Goal: Transaction & Acquisition: Purchase product/service

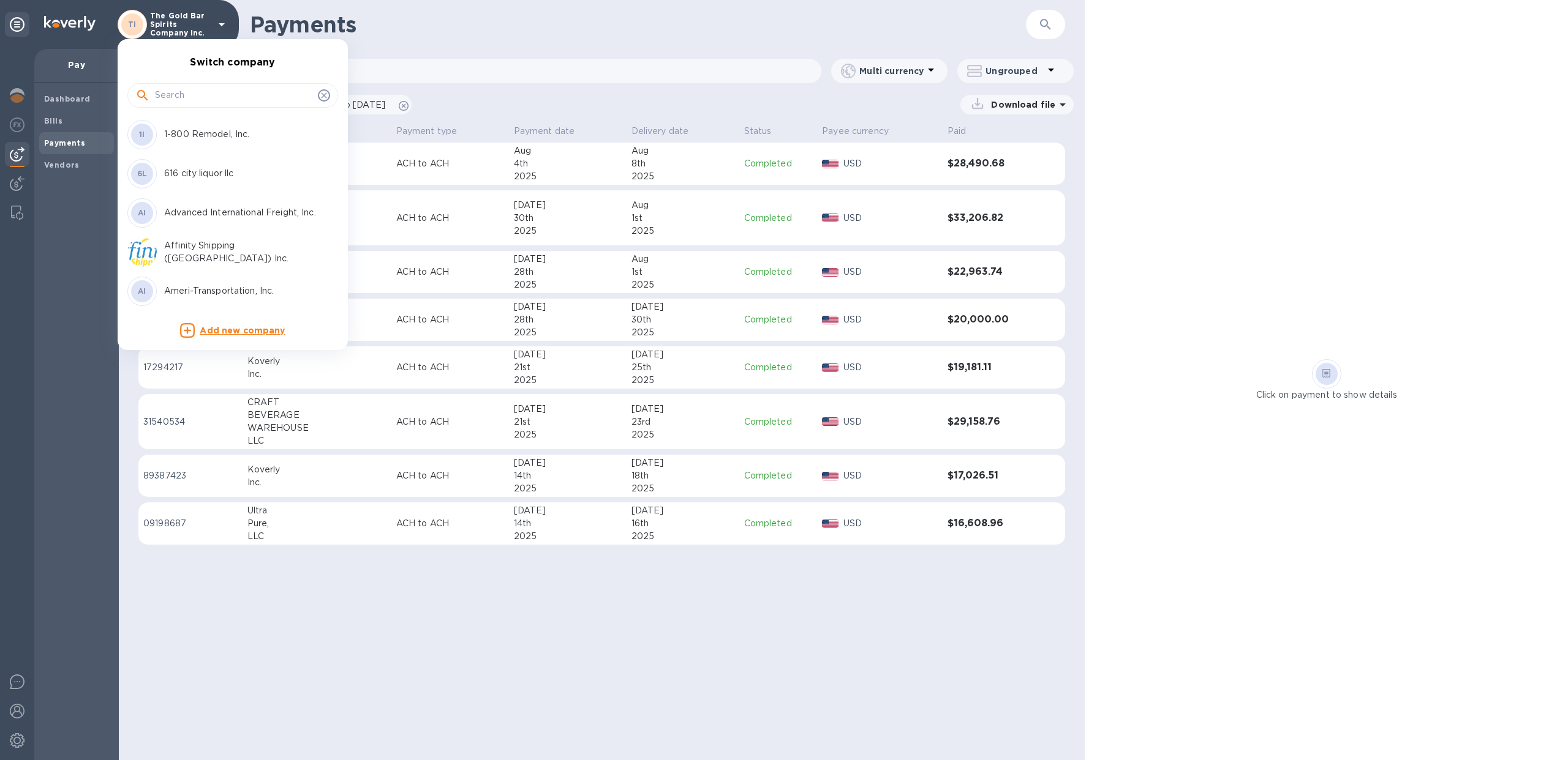
click at [200, 103] on input "text" at bounding box center [234, 96] width 158 height 18
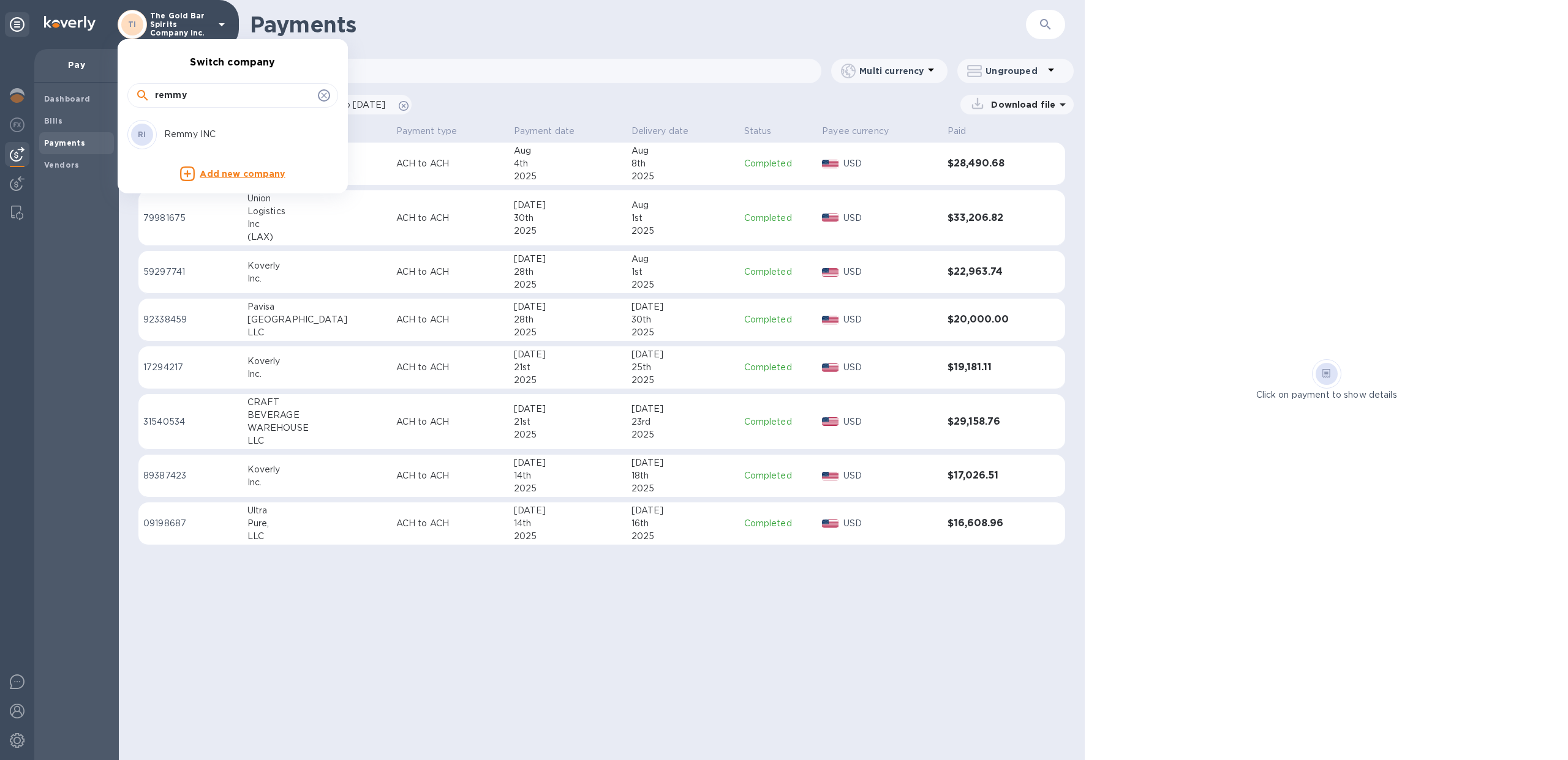
type input "remmy"
click at [197, 142] on div "RI Remmy INC" at bounding box center [223, 134] width 191 height 29
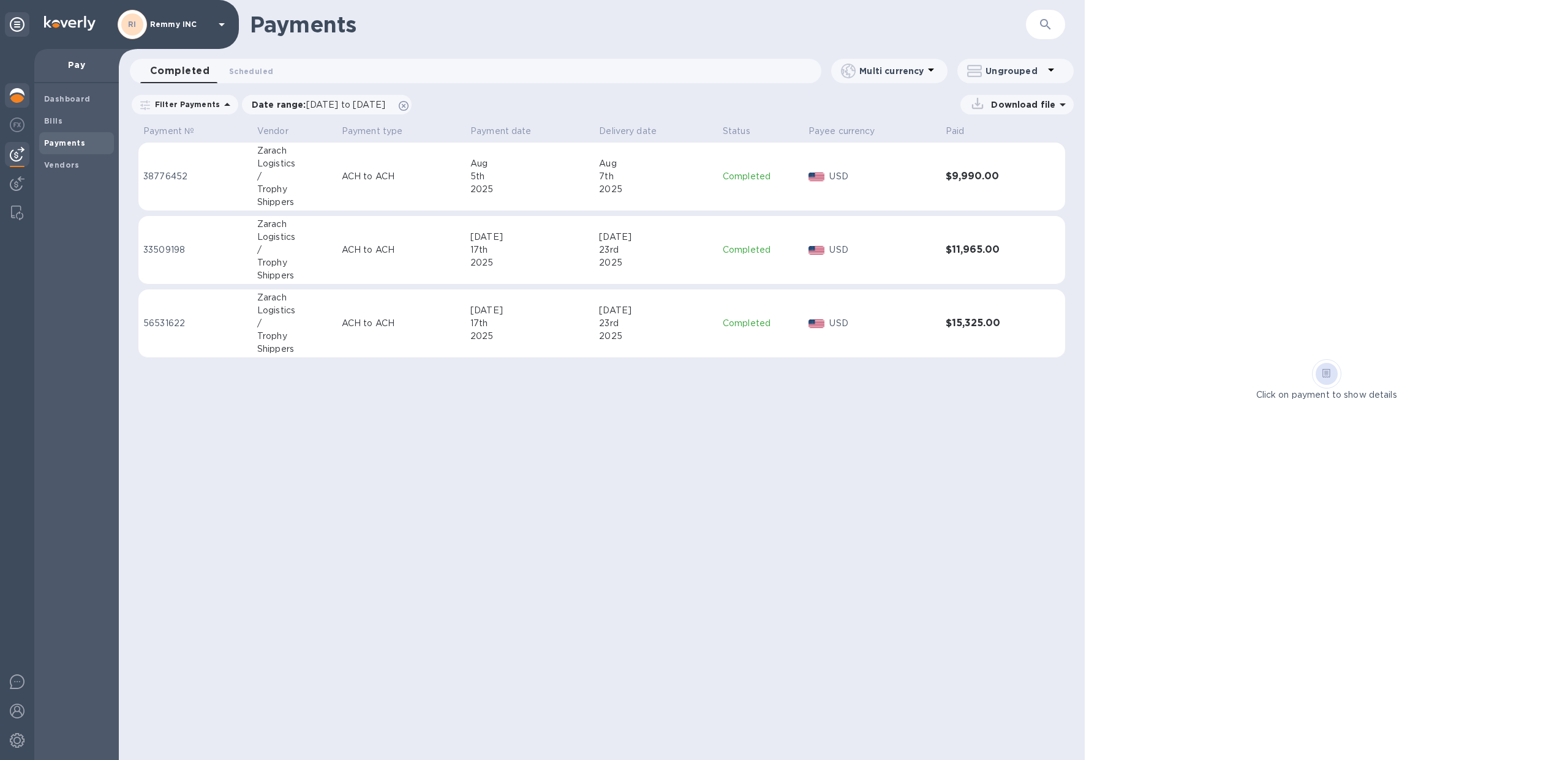
click at [8, 92] on div at bounding box center [17, 97] width 24 height 27
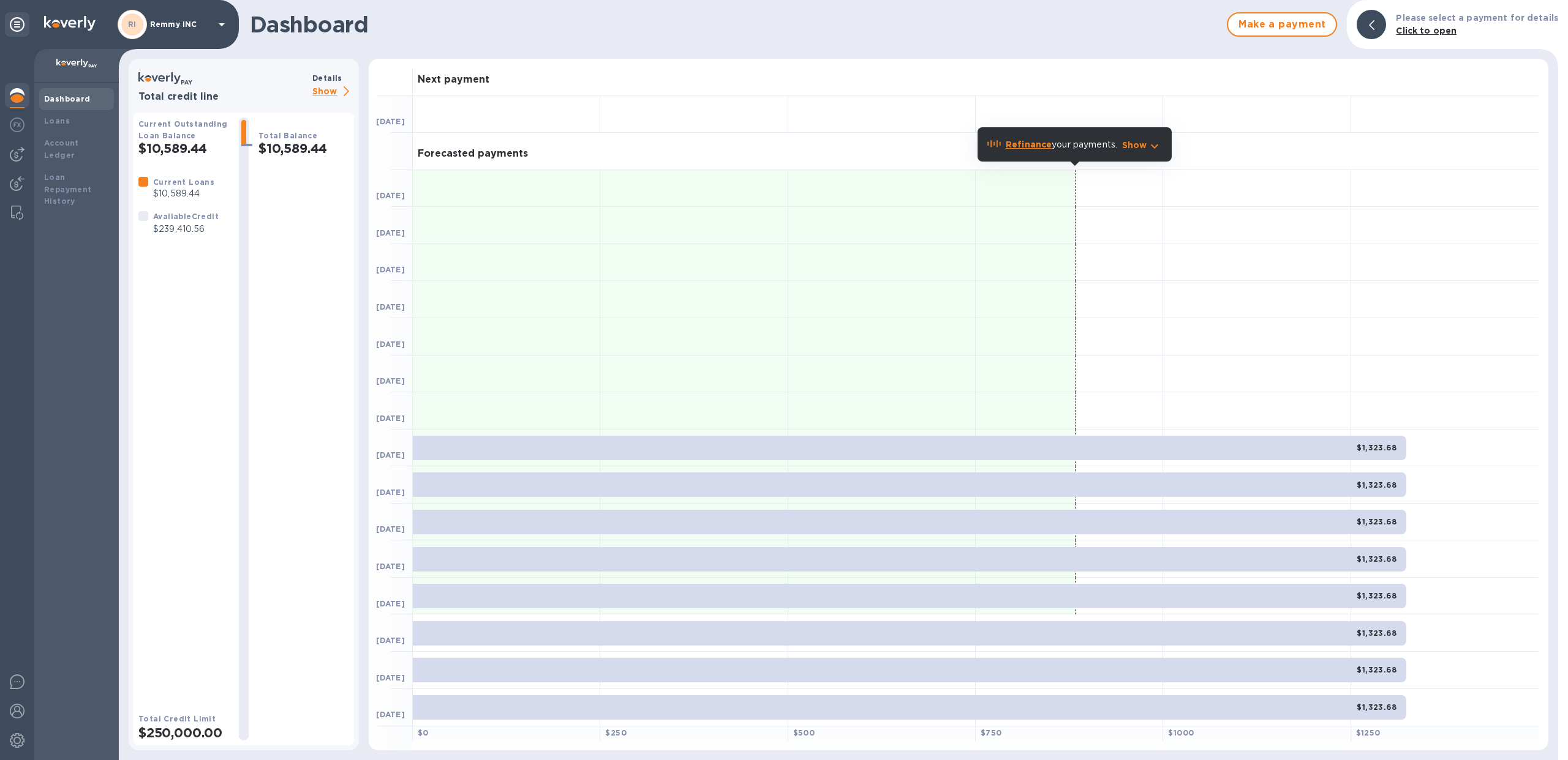
click at [329, 78] on b "Details" at bounding box center [328, 77] width 30 height 9
click at [329, 85] on p "Show" at bounding box center [334, 92] width 42 height 15
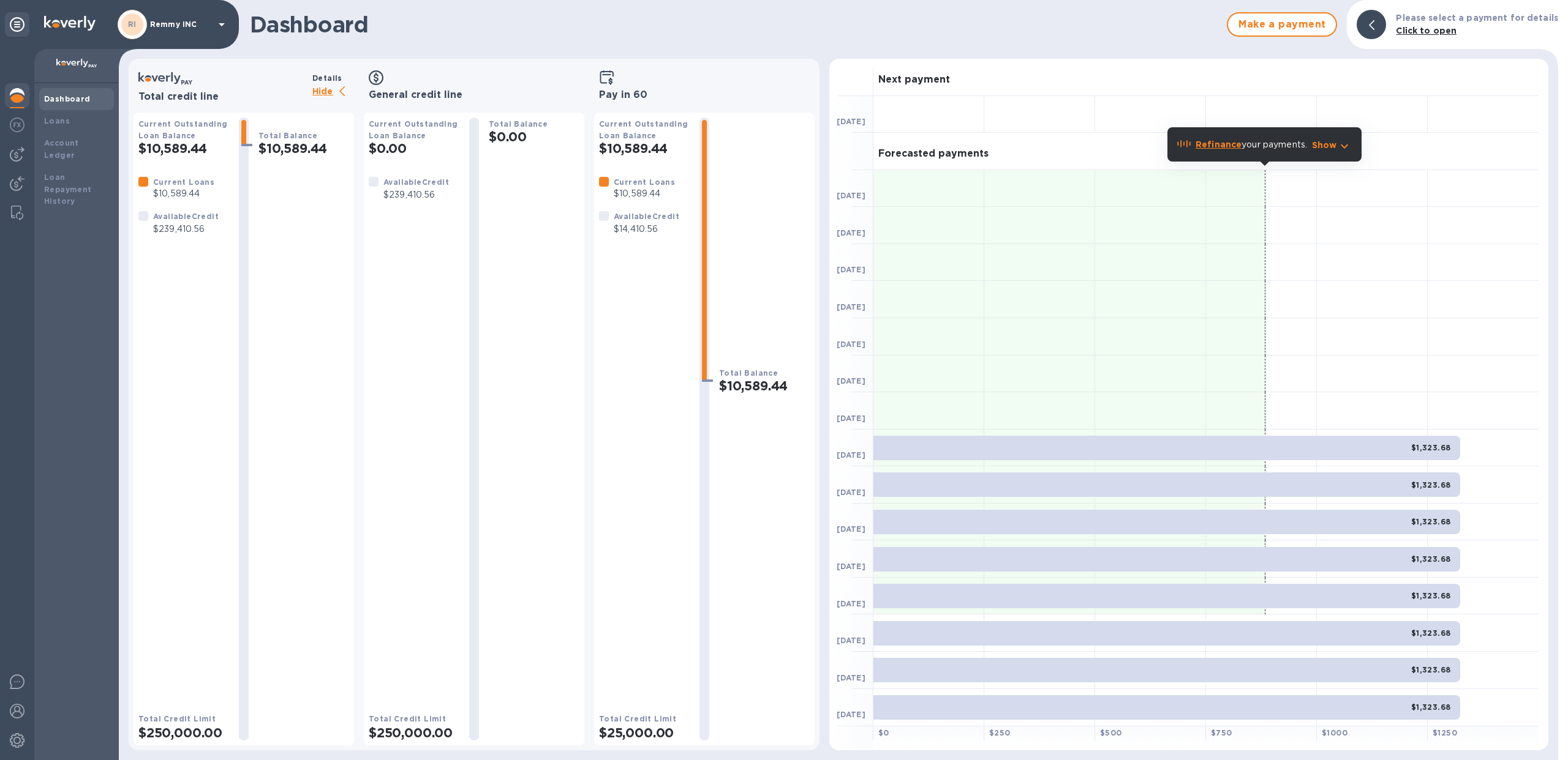
click at [143, 20] on div "RI" at bounding box center [132, 24] width 29 height 29
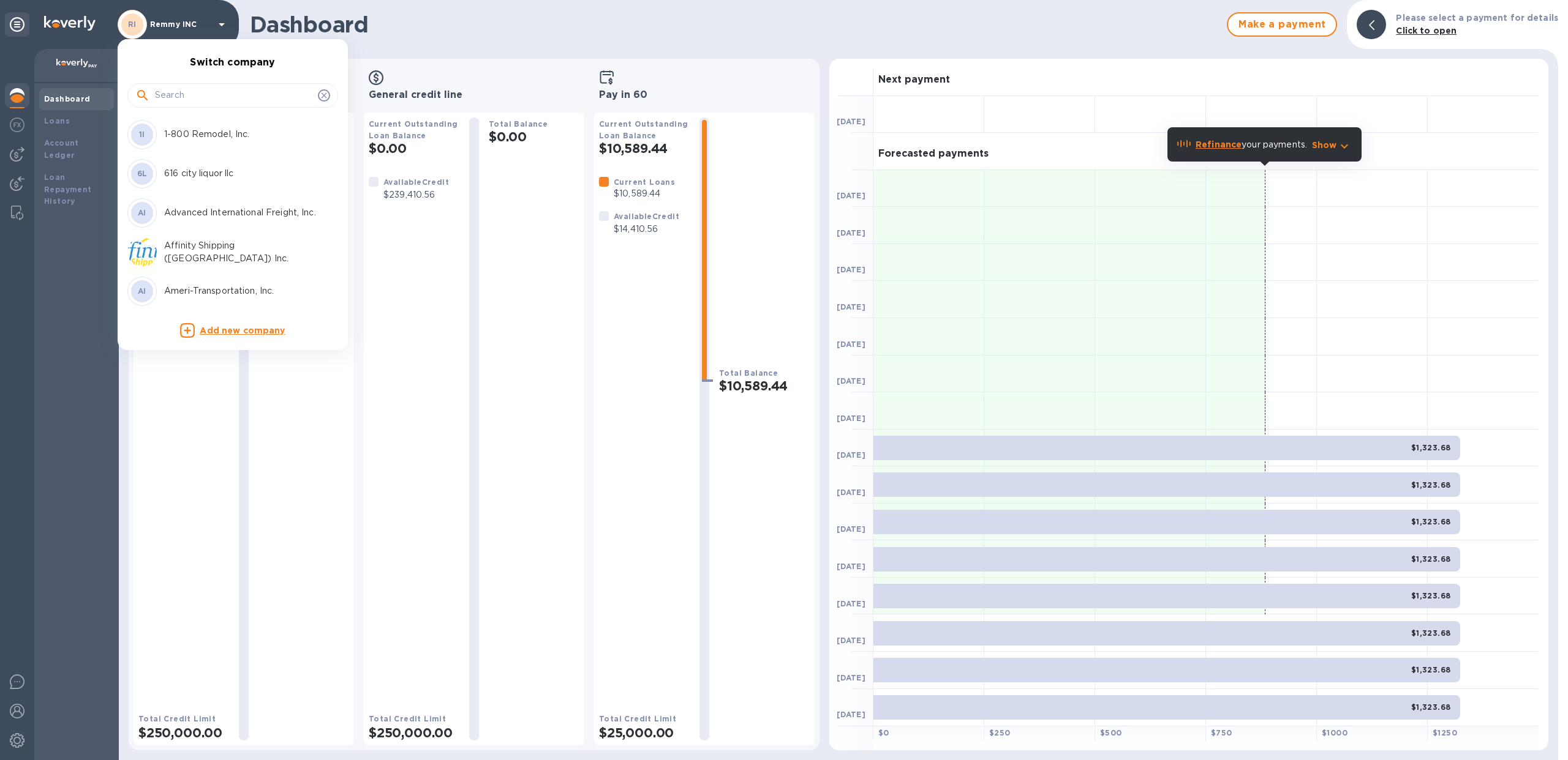
click at [175, 95] on input "text" at bounding box center [234, 96] width 158 height 18
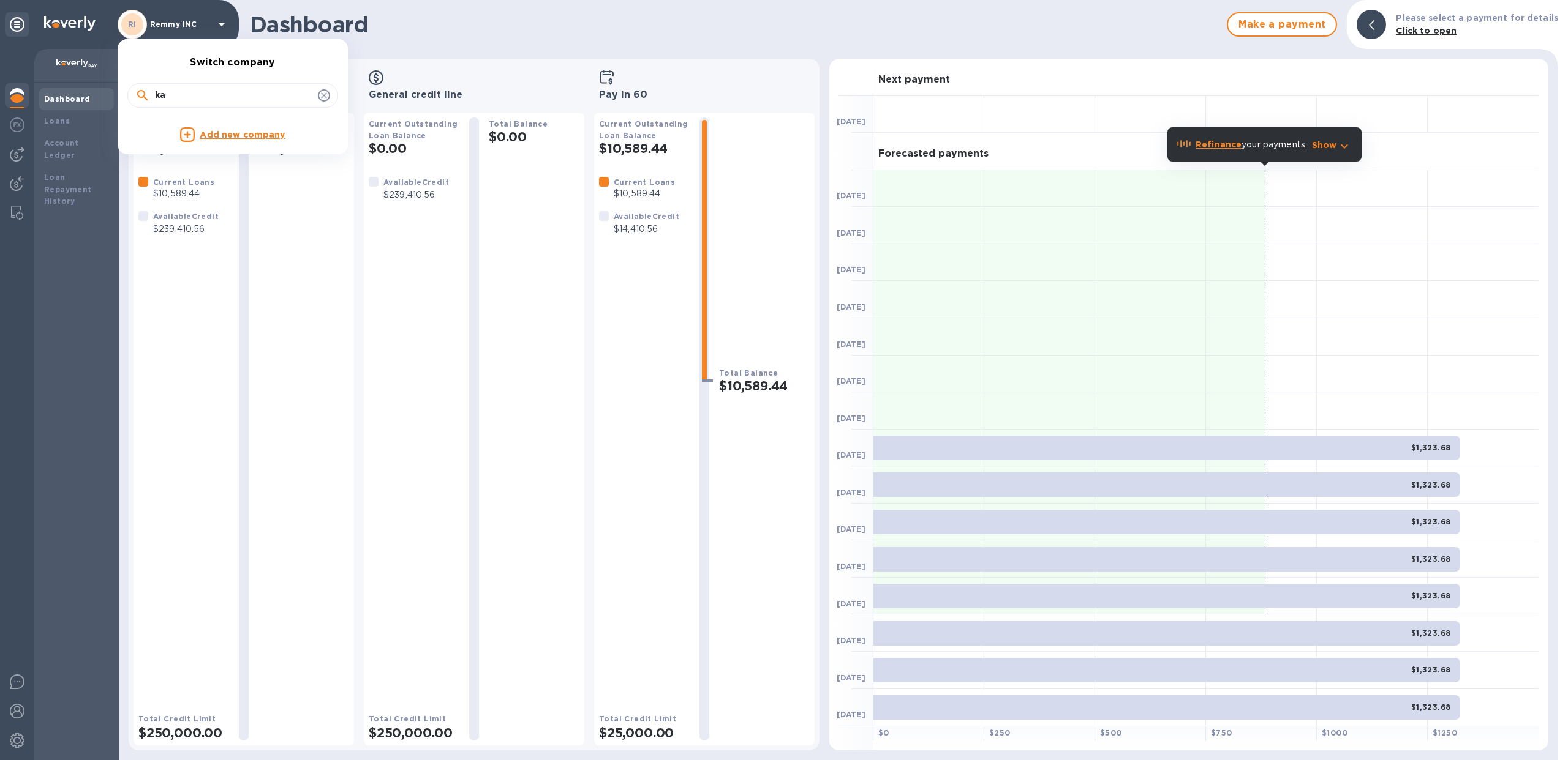
type input "k"
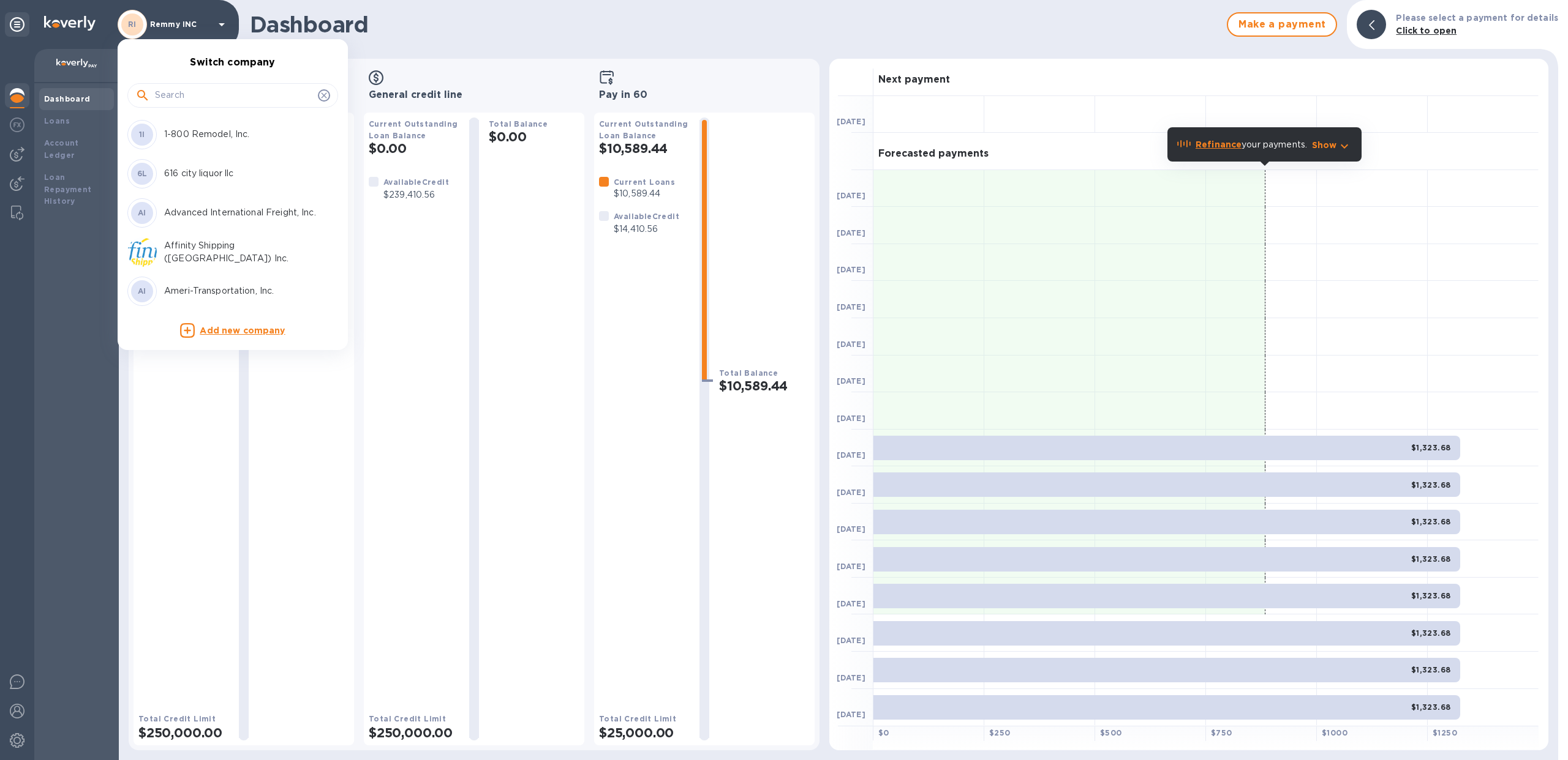
click at [71, 130] on div at bounding box center [784, 380] width 1568 height 760
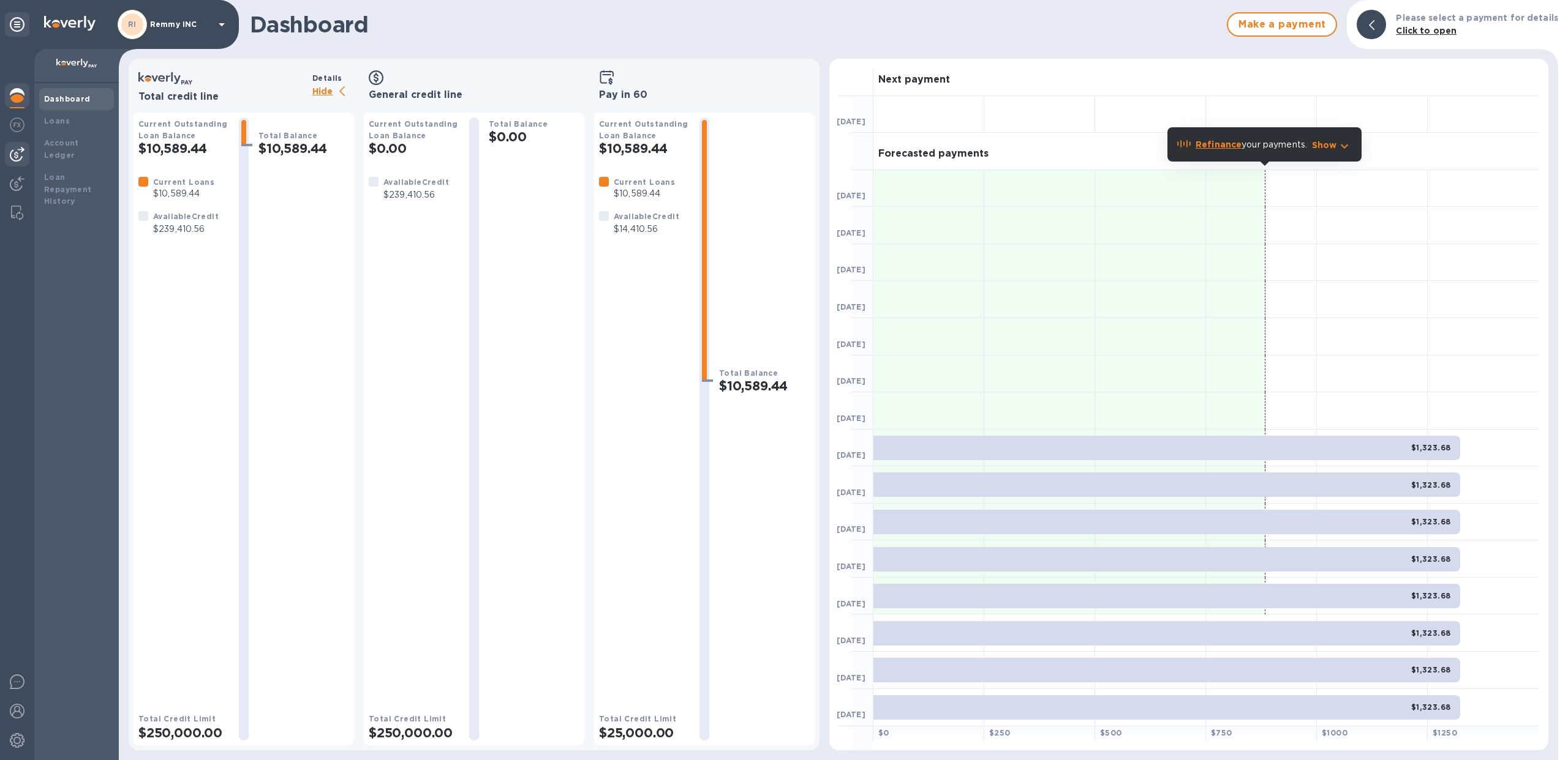
click at [8, 155] on div at bounding box center [17, 154] width 24 height 24
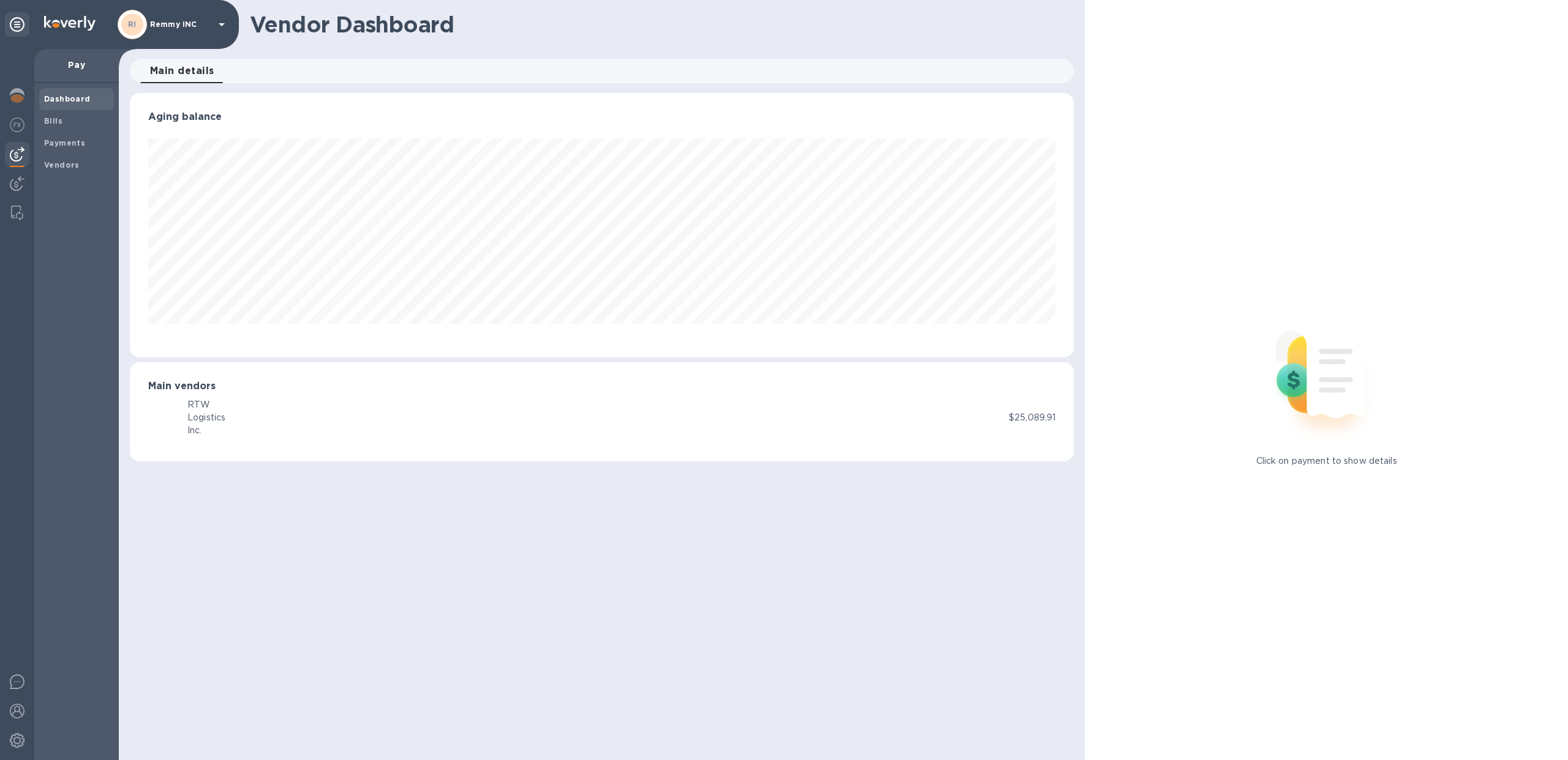
scroll to position [265, 944]
click at [69, 121] on span "Bills" at bounding box center [76, 121] width 65 height 13
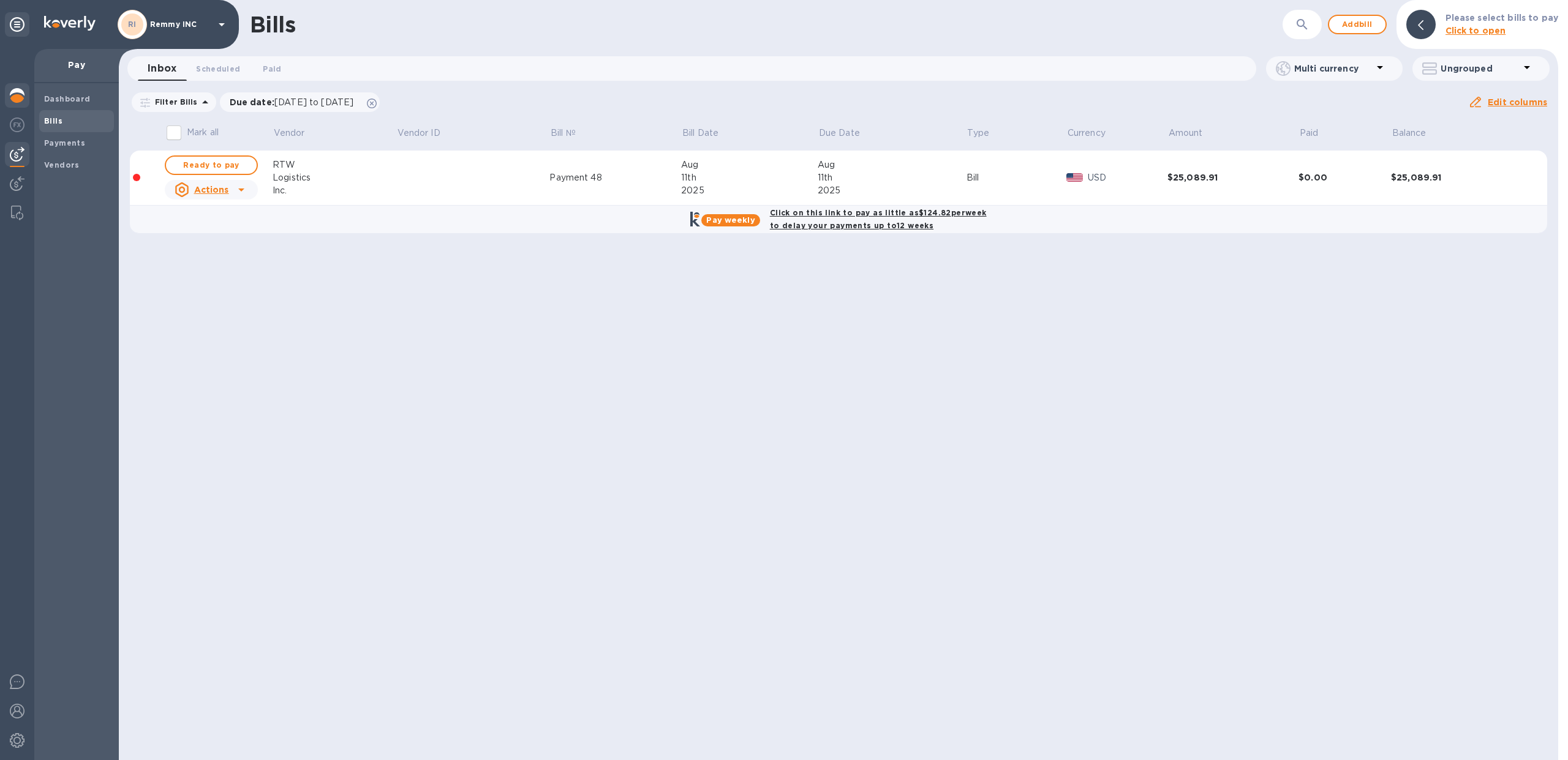
click at [10, 92] on img at bounding box center [17, 95] width 14 height 14
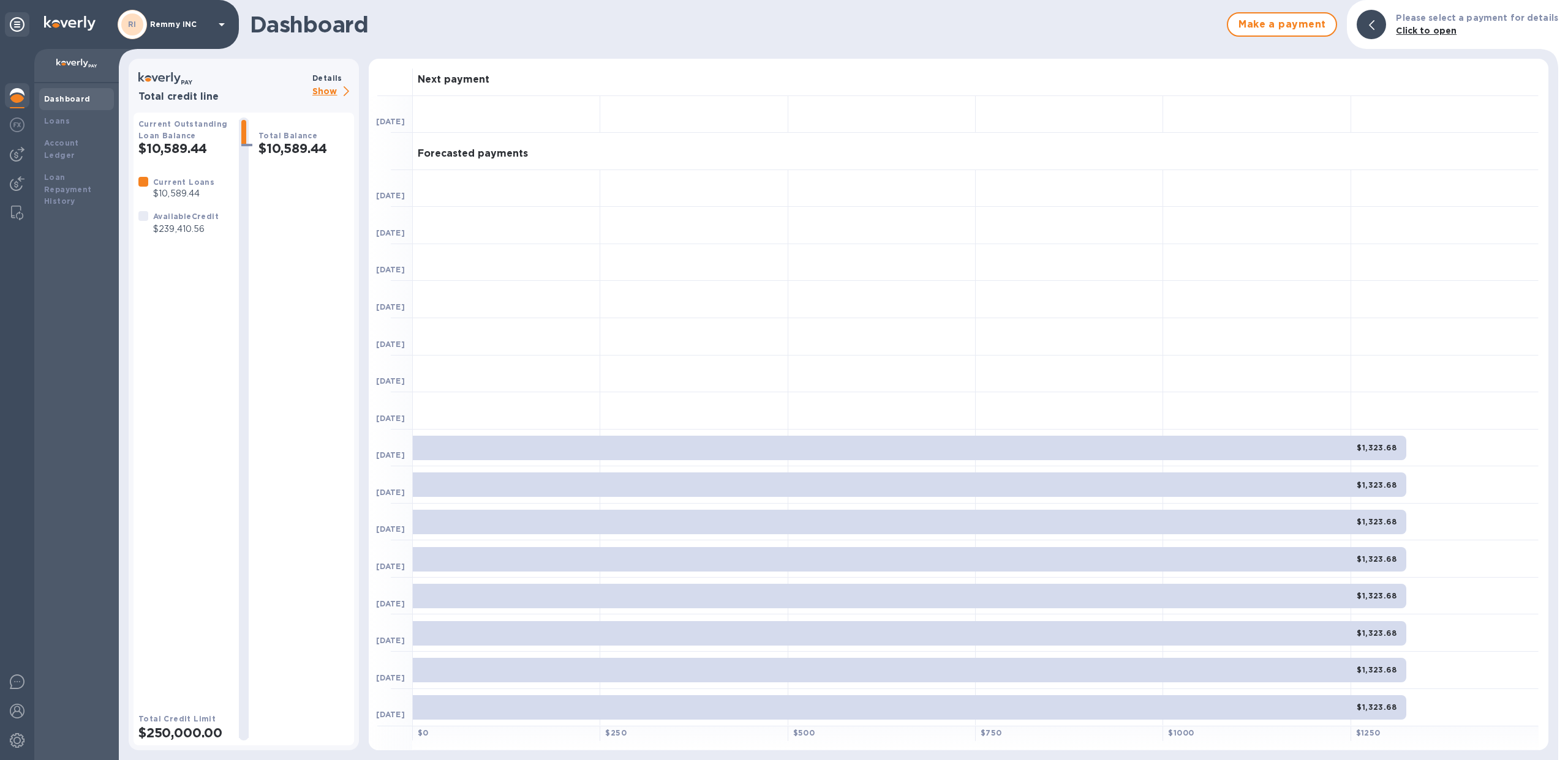
click at [331, 87] on p "Show" at bounding box center [334, 92] width 42 height 15
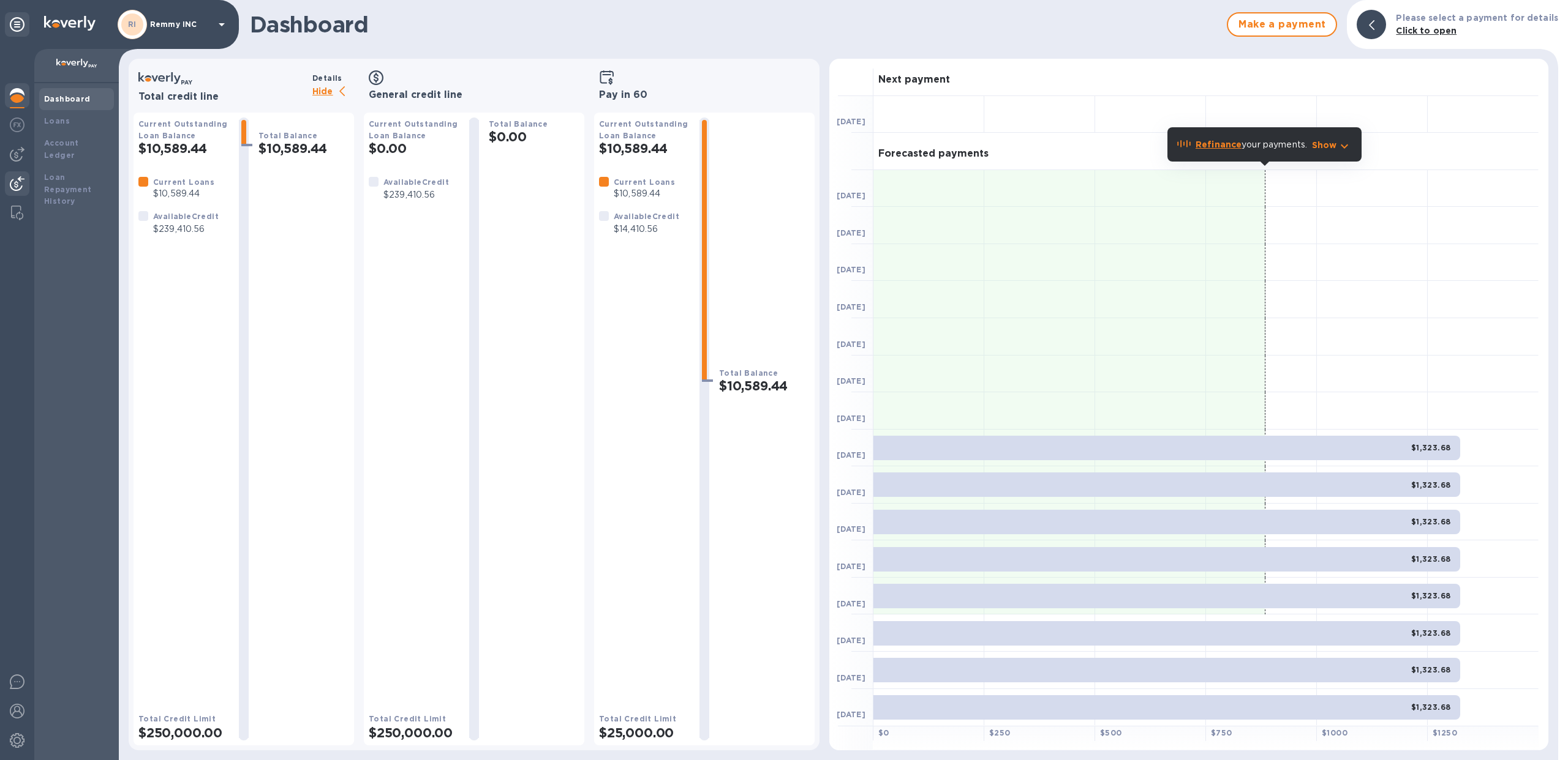
click at [8, 177] on div at bounding box center [17, 185] width 24 height 27
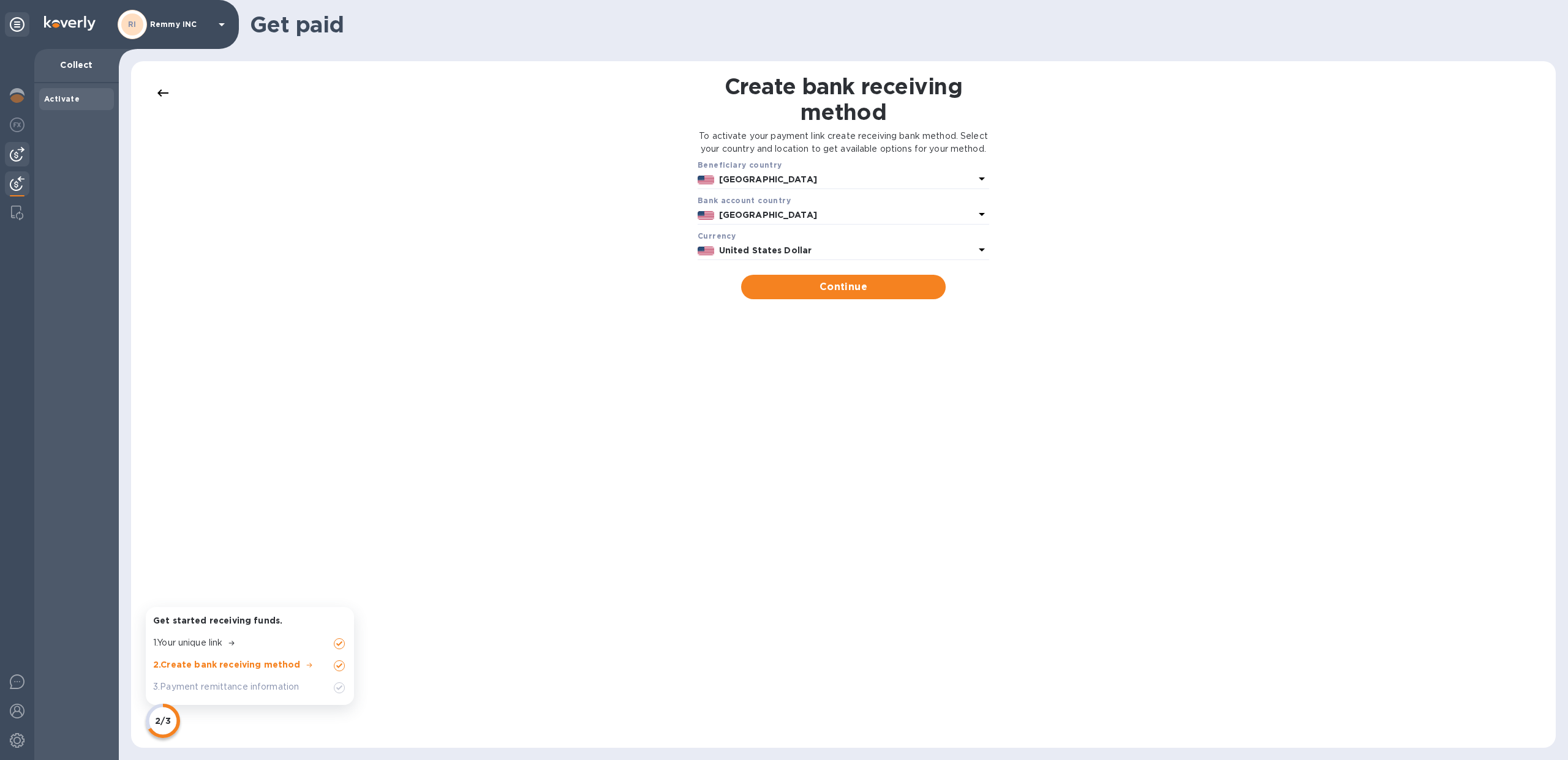
click at [14, 145] on div at bounding box center [17, 154] width 24 height 24
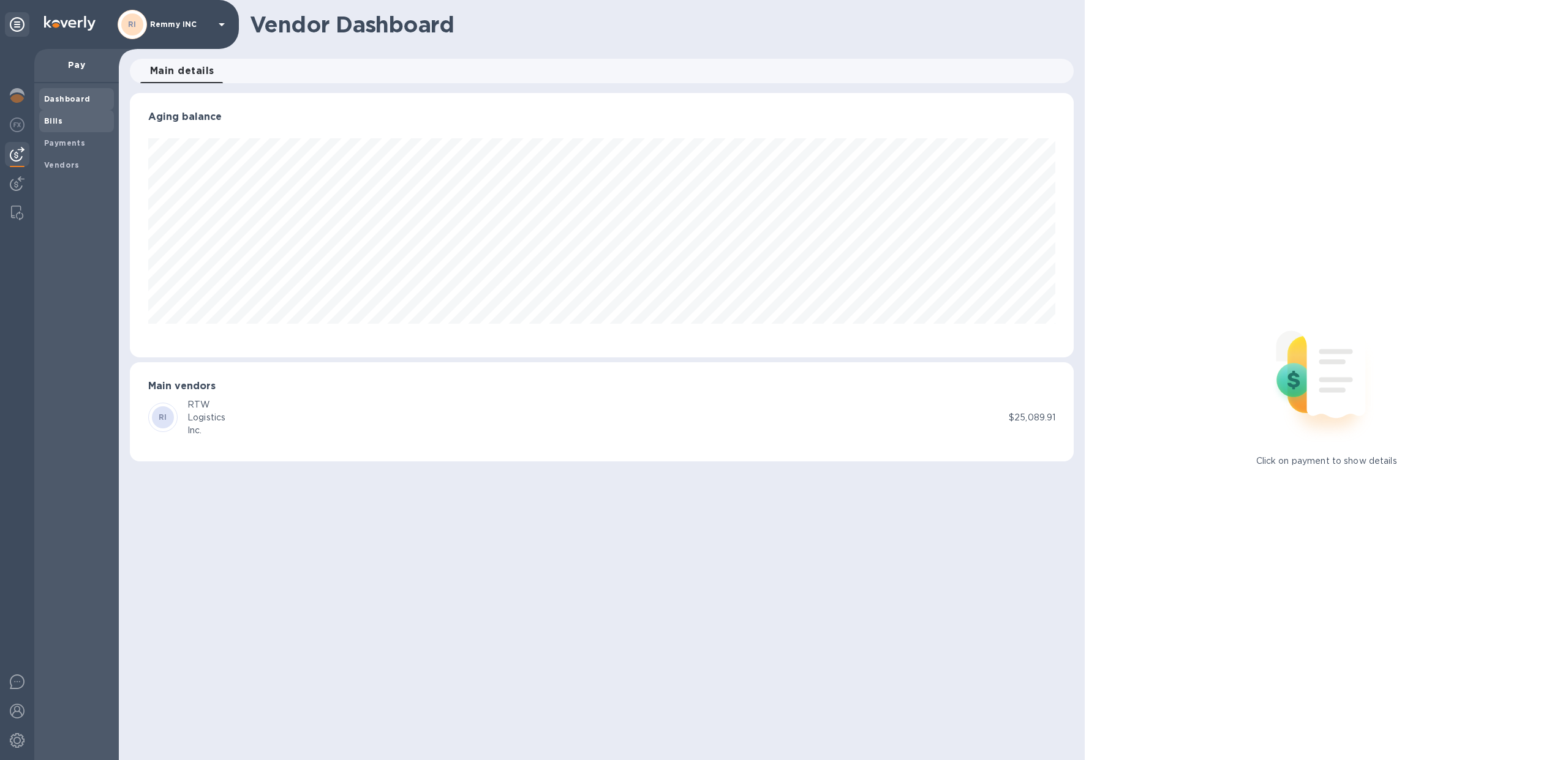
scroll to position [265, 944]
click at [72, 118] on span "Bills" at bounding box center [76, 121] width 65 height 13
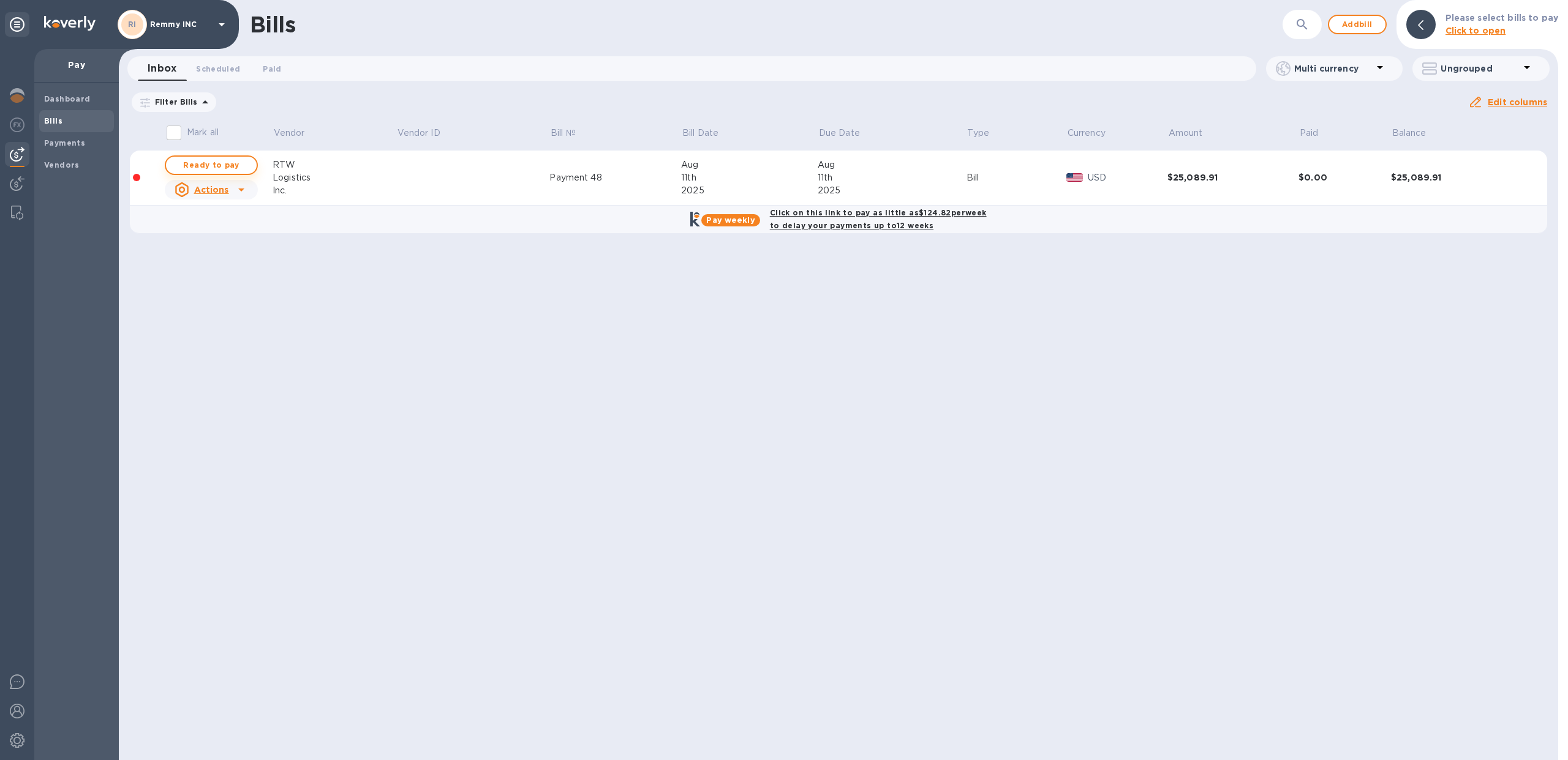
click at [222, 159] on span "Ready to pay" at bounding box center [211, 165] width 71 height 14
click at [199, 171] on span "Ready to pay" at bounding box center [211, 165] width 71 height 14
checkbox input "true"
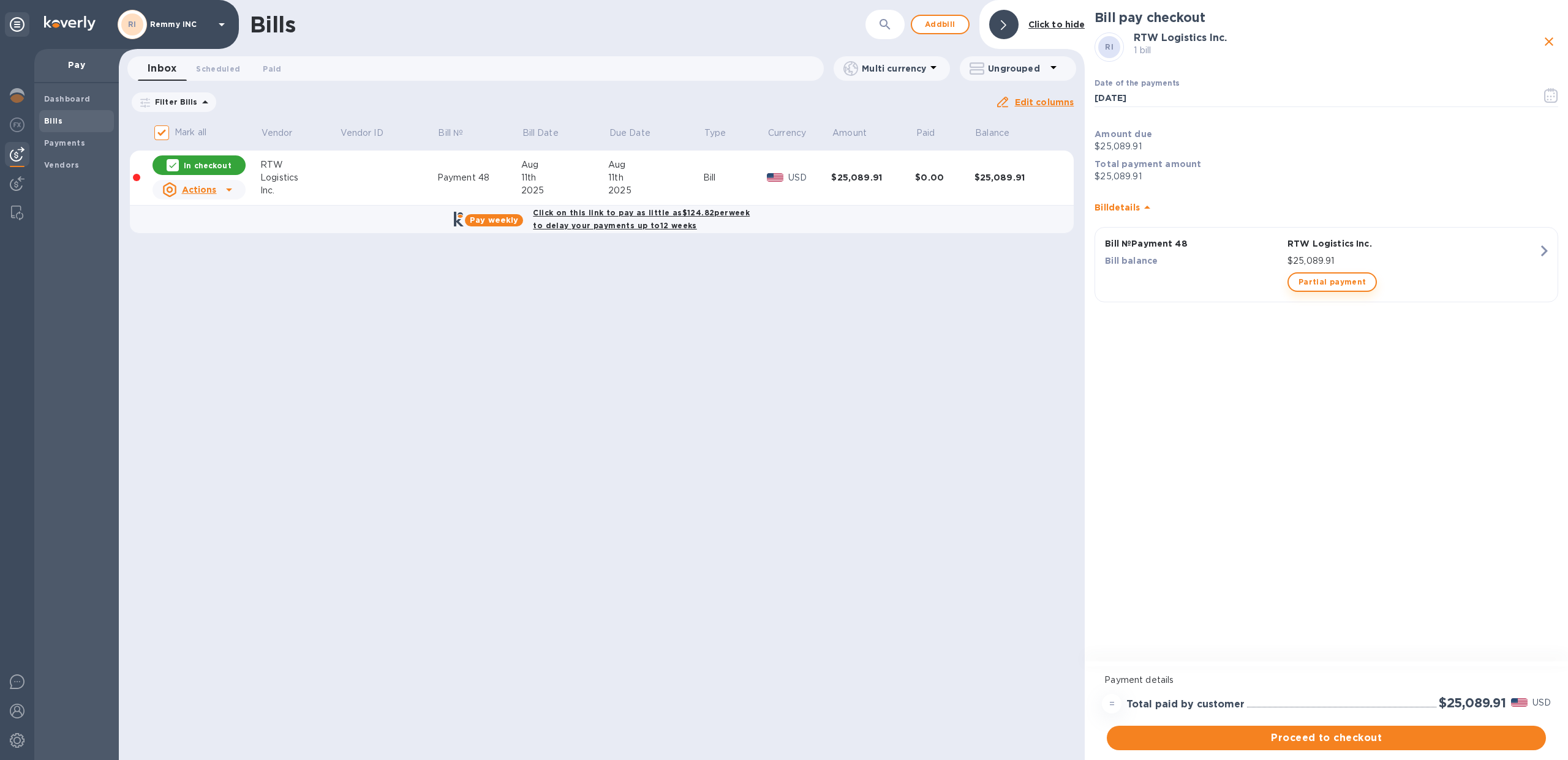
click at [1325, 286] on span "Partial payment" at bounding box center [1332, 281] width 67 height 14
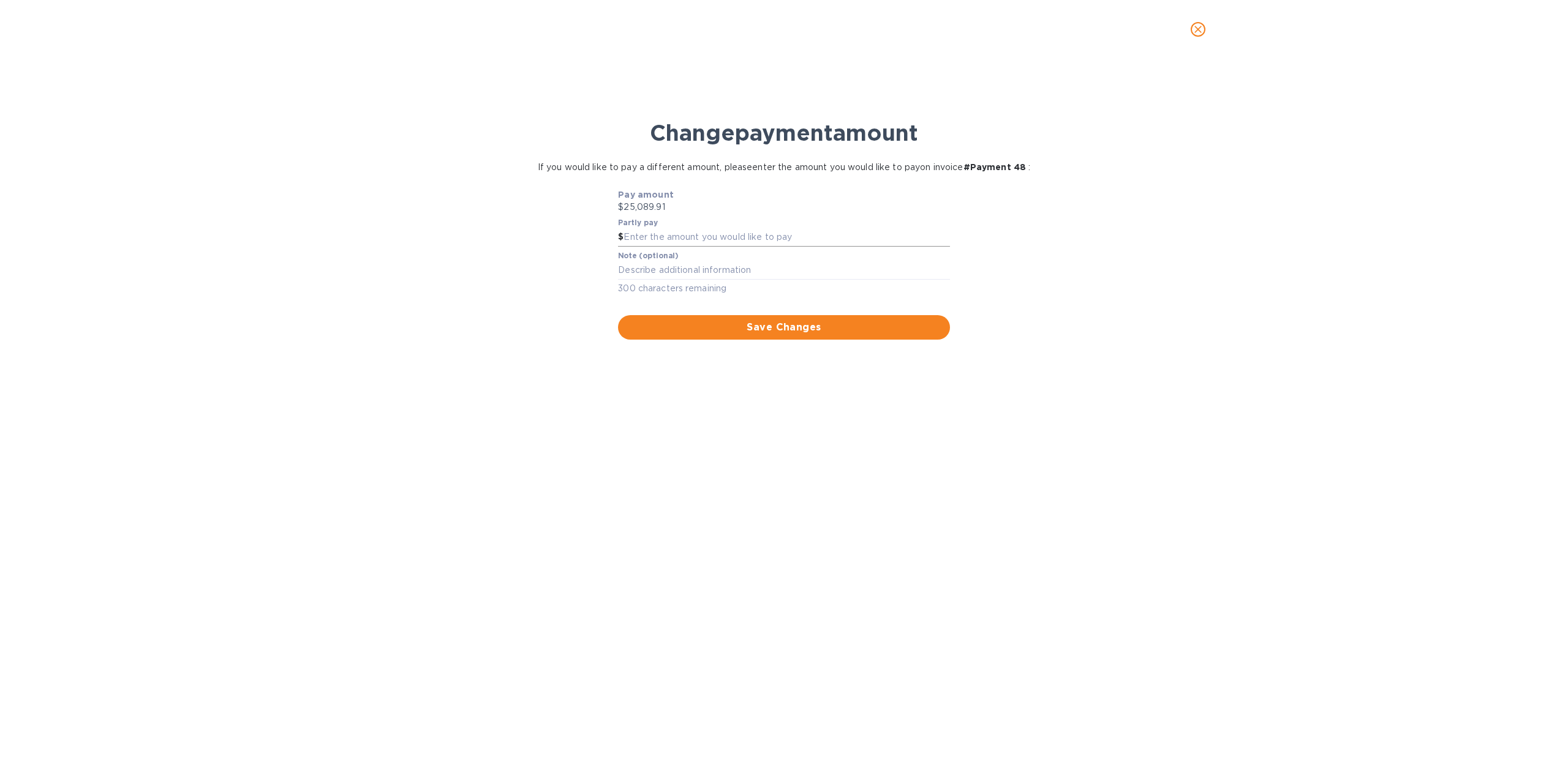
click at [769, 247] on input "text" at bounding box center [787, 238] width 326 height 18
type input "14,000"
click at [801, 335] on span "Save Changes" at bounding box center [783, 327] width 312 height 14
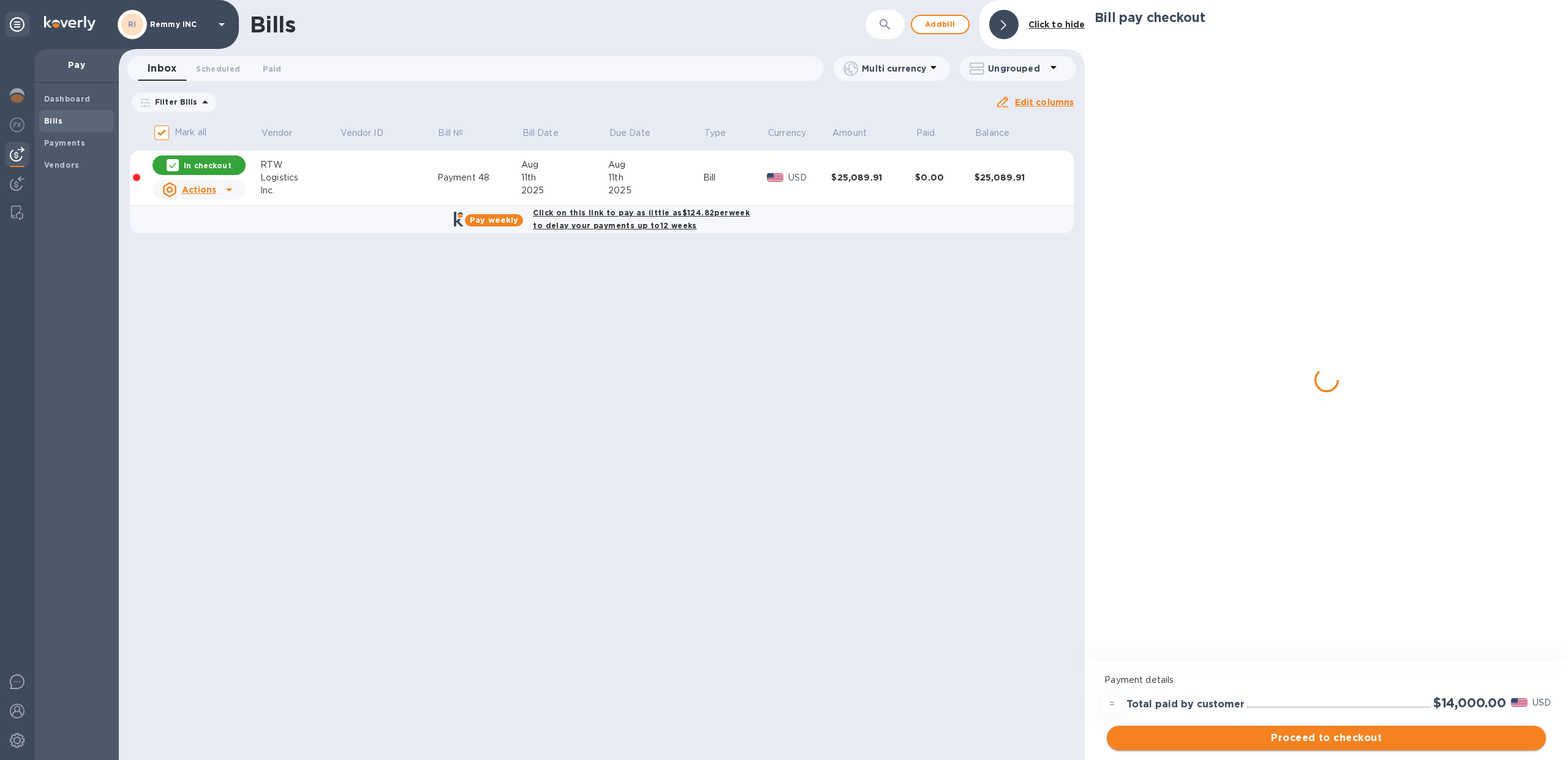
click at [1230, 736] on span "Proceed to checkout" at bounding box center [1326, 737] width 419 height 14
